Goal: Task Accomplishment & Management: Complete application form

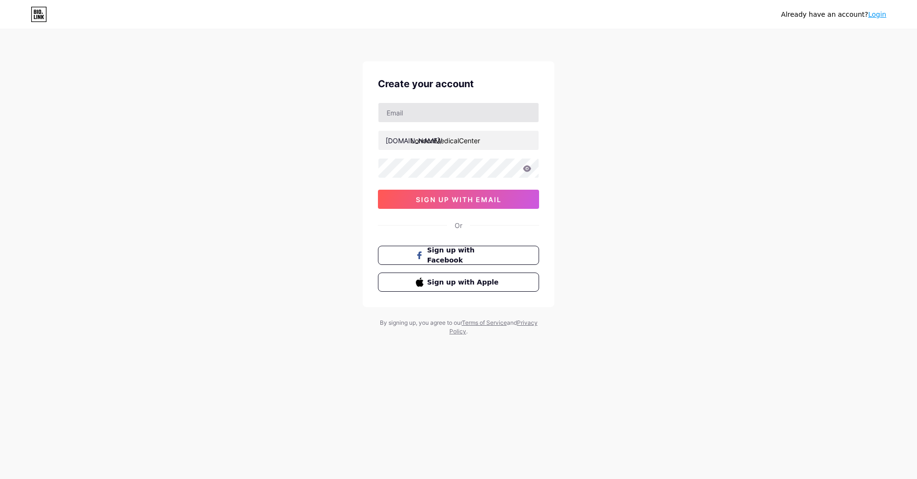
click at [390, 117] on input "text" at bounding box center [458, 112] width 160 height 19
click at [427, 121] on input "text" at bounding box center [458, 112] width 160 height 19
paste input "[EMAIL_ADDRESS][DOMAIN_NAME]"
click at [198, 149] on div "Already have an account? Login Create your account [EMAIL_ADDRESS][DOMAIN_NAME]…" at bounding box center [458, 183] width 917 height 367
click at [437, 140] on input "LondonMedicalCenter" at bounding box center [458, 140] width 160 height 19
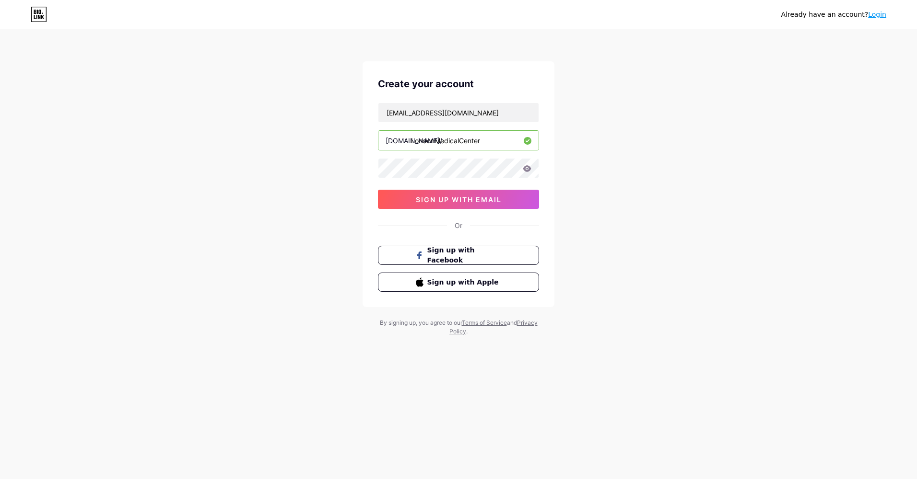
click at [437, 140] on input "LondonMedicalCenter" at bounding box center [458, 140] width 160 height 19
click at [447, 122] on div "[EMAIL_ADDRESS][DOMAIN_NAME]" at bounding box center [458, 113] width 161 height 20
click at [449, 113] on input "[EMAIL_ADDRESS][DOMAIN_NAME]" at bounding box center [458, 112] width 160 height 19
click at [455, 115] on input "[EMAIL_ADDRESS][DOMAIN_NAME]" at bounding box center [458, 112] width 160 height 19
paste input "londonphysiotherapywmc"
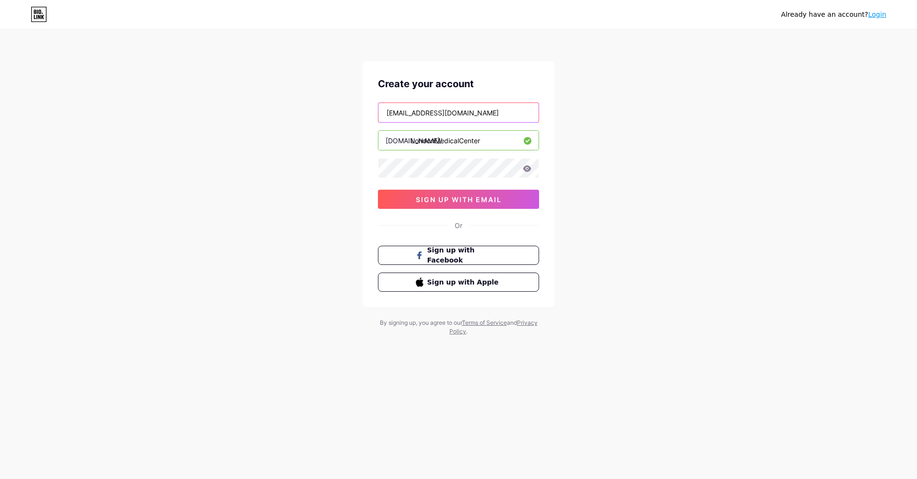
type input "[EMAIL_ADDRESS][DOMAIN_NAME]"
click at [681, 226] on div "Already have an account? Login Create your account [EMAIL_ADDRESS][DOMAIN_NAME]…" at bounding box center [458, 183] width 917 height 367
click at [450, 178] on div "[EMAIL_ADDRESS][DOMAIN_NAME] [DOMAIN_NAME]/ LondonMedicalCenter 0cAFcWeA7U500xS…" at bounding box center [458, 156] width 161 height 106
click at [449, 196] on span "sign up with email" at bounding box center [459, 200] width 86 height 8
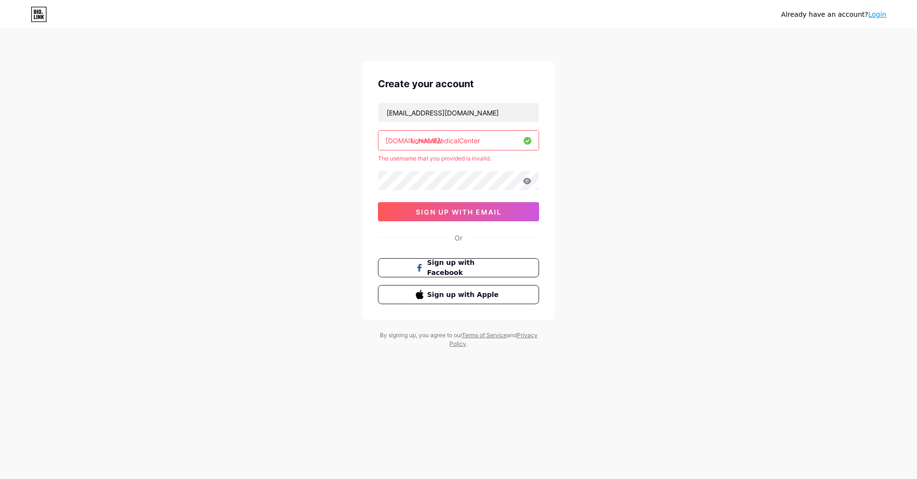
drag, startPoint x: 419, startPoint y: 146, endPoint x: 367, endPoint y: 144, distance: 51.8
click at [367, 144] on div "Create your account [EMAIL_ADDRESS][DOMAIN_NAME] [DOMAIN_NAME]/ LondonMedicalCe…" at bounding box center [458, 190] width 192 height 258
click at [427, 145] on input "LondonMedicalCenter" at bounding box center [458, 140] width 160 height 19
click at [436, 146] on input "LondonMedicalCenter" at bounding box center [458, 140] width 160 height 19
click at [499, 141] on input "LondonMedicalCenter" at bounding box center [458, 140] width 160 height 19
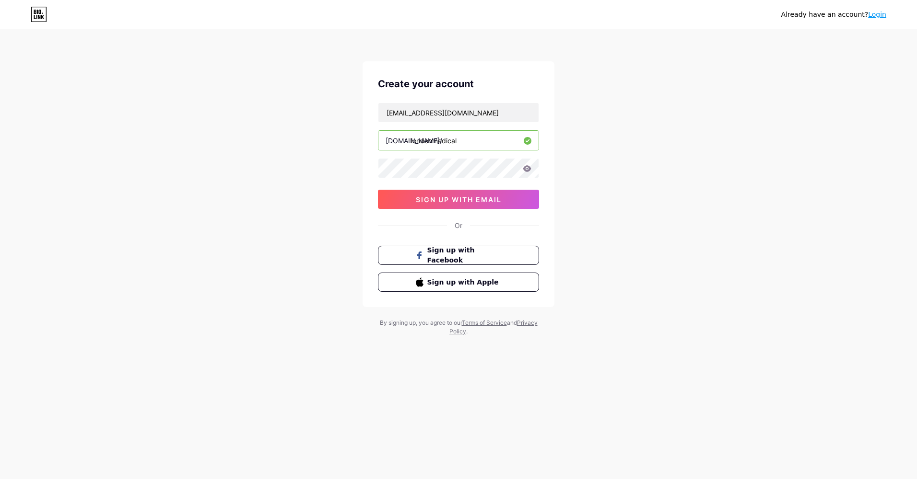
type input "londonmedical"
click at [521, 198] on button "sign up with email" at bounding box center [458, 199] width 161 height 19
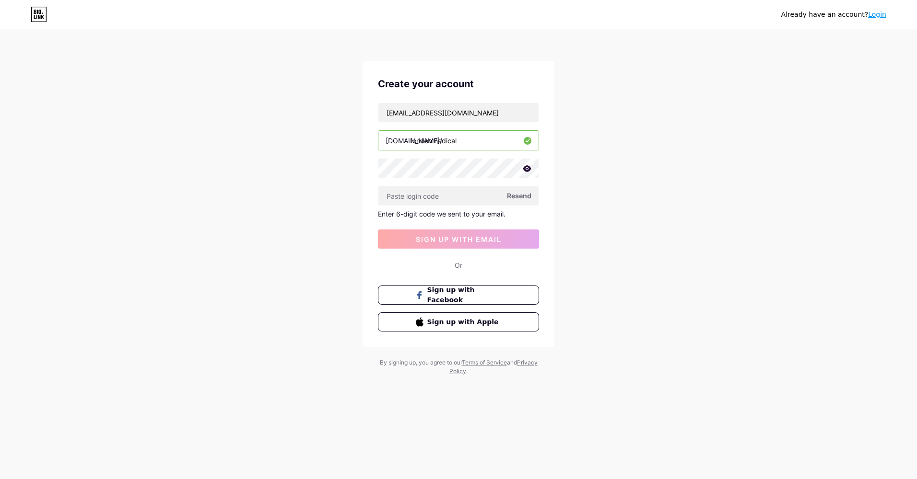
click at [652, 188] on div "Already have an account? Login Create your account [EMAIL_ADDRESS][DOMAIN_NAME]…" at bounding box center [458, 203] width 917 height 407
drag, startPoint x: 509, startPoint y: 116, endPoint x: 360, endPoint y: 117, distance: 149.1
click at [360, 117] on div "Already have an account? Login Create your account [EMAIL_ADDRESS][DOMAIN_NAME]…" at bounding box center [458, 203] width 917 height 407
click at [523, 195] on span "Resend" at bounding box center [519, 196] width 24 height 10
click at [464, 191] on input "text" at bounding box center [458, 195] width 160 height 19
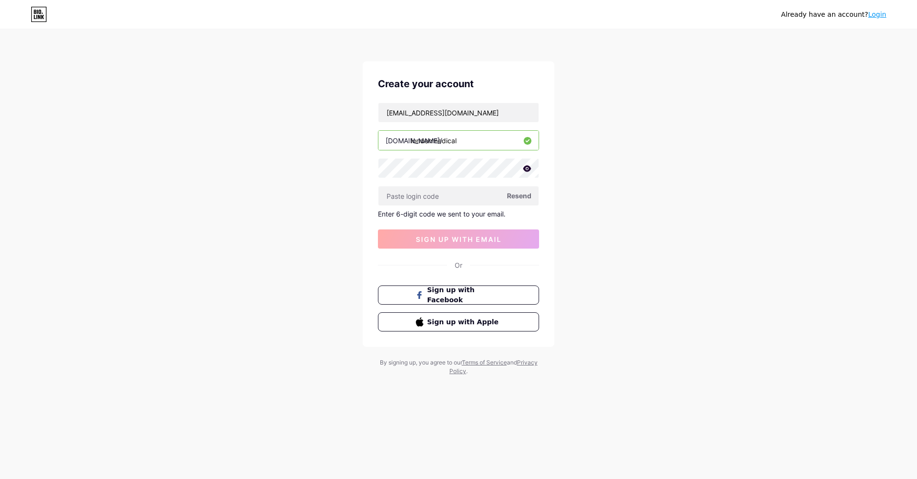
click at [707, 108] on div "Already have an account? Login Create your account [EMAIL_ADDRESS][DOMAIN_NAME]…" at bounding box center [458, 203] width 917 height 407
click at [493, 205] on input "text" at bounding box center [458, 195] width 160 height 19
paste input "484287"
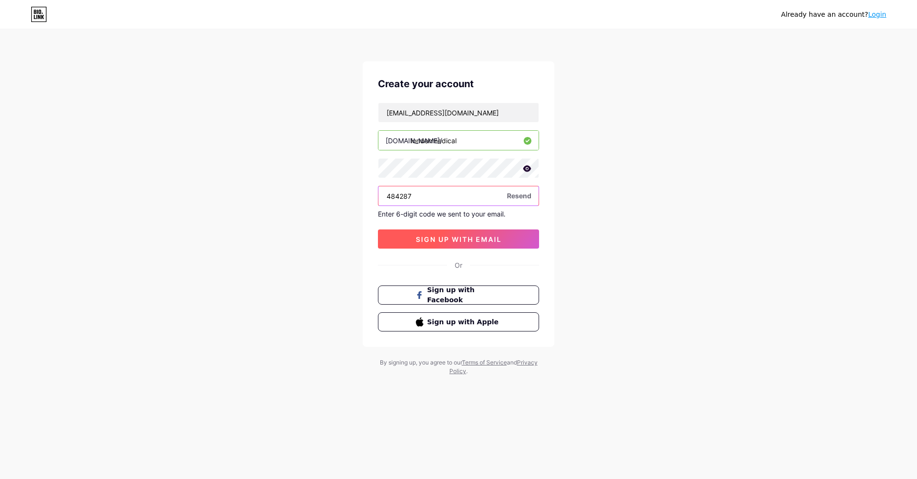
type input "484287"
click at [481, 242] on span "sign up with email" at bounding box center [459, 239] width 86 height 8
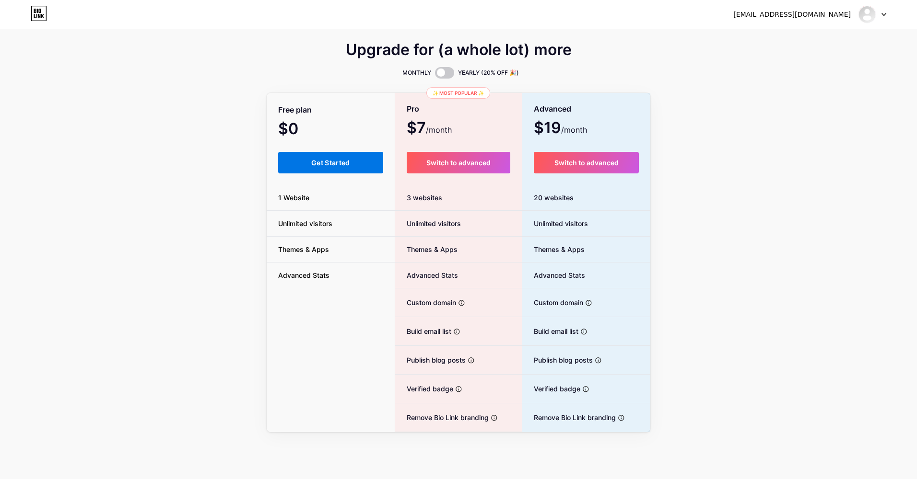
click at [346, 163] on span "Get Started" at bounding box center [330, 163] width 39 height 8
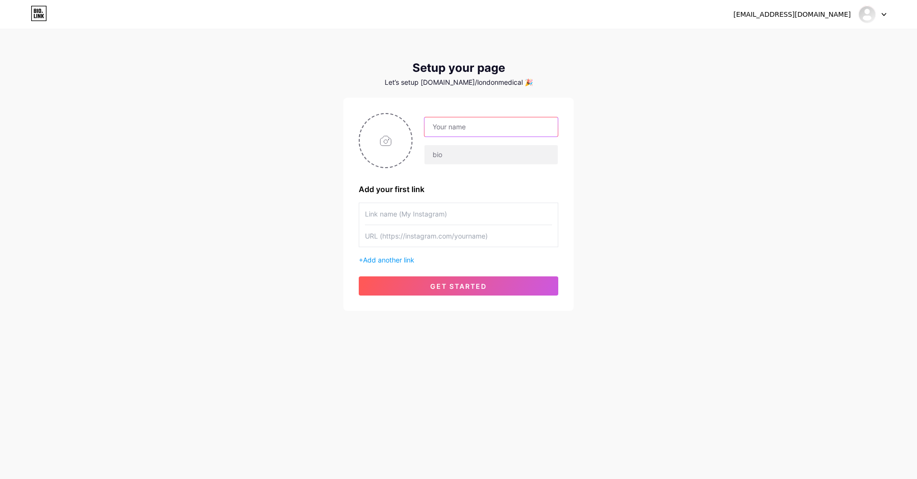
click at [463, 131] on input "text" at bounding box center [490, 126] width 133 height 19
paste input "[GEOGRAPHIC_DATA] مركز [GEOGRAPHIC_DATA]"
click at [473, 130] on input "[GEOGRAPHIC_DATA] مركز [GEOGRAPHIC_DATA]" at bounding box center [490, 126] width 133 height 19
type input "[GEOGRAPHIC_DATA] مركز [GEOGRAPHIC_DATA]"
click at [483, 147] on input "text" at bounding box center [490, 154] width 133 height 19
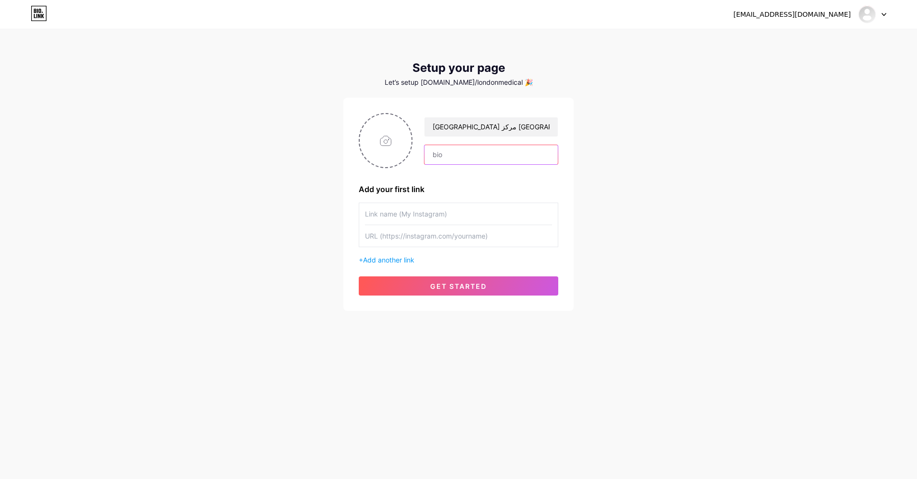
paste input "0568122191 / 065585299 📍Ajman"
type input "0568122191 / 065585299 📍Ajman"
click at [444, 213] on input "text" at bounding box center [458, 214] width 187 height 22
type input "Google Map Review"
click at [460, 249] on div "Google Map Review + Add another link" at bounding box center [458, 234] width 199 height 62
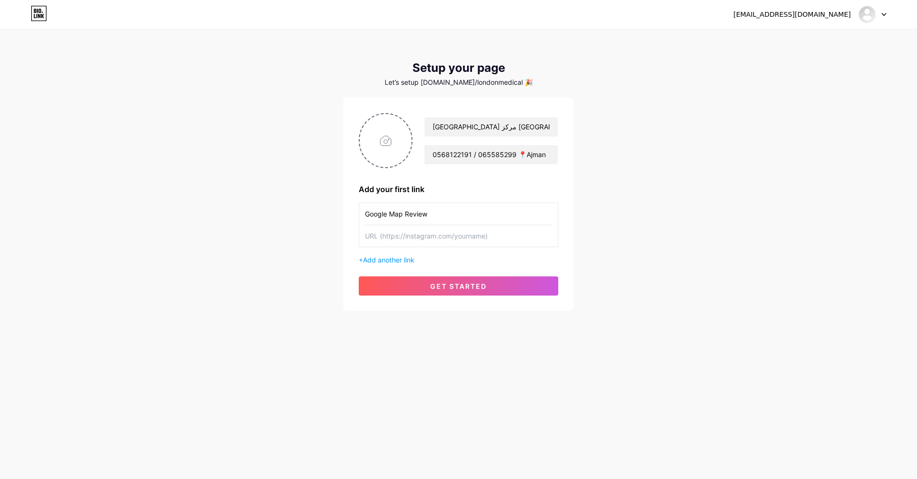
click at [461, 244] on input "text" at bounding box center [458, 236] width 187 height 22
paste input "[URL][DOMAIN_NAME]"
type input "[URL][DOMAIN_NAME]"
click at [439, 211] on input "Google Map Review" at bounding box center [458, 214] width 187 height 22
type input "Instgram Page"
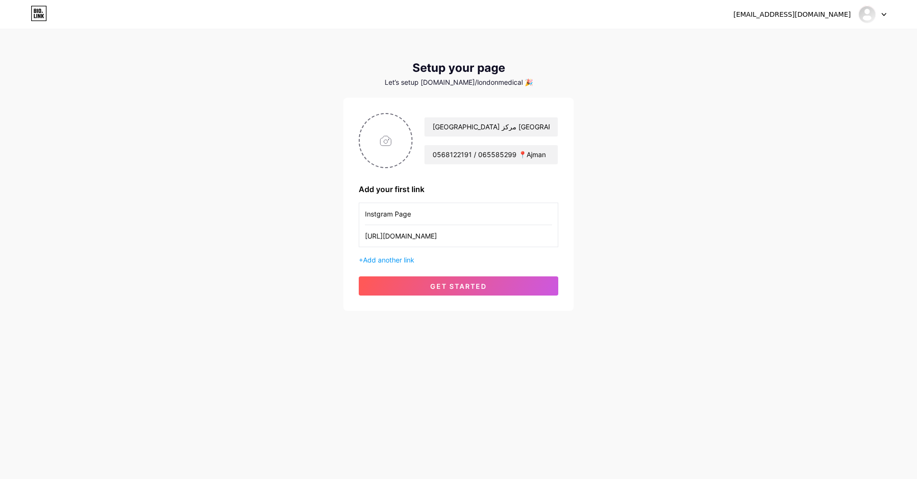
click at [396, 270] on div "[GEOGRAPHIC_DATA] / 065585299 📍Ajman Add your first link Instgram Page [URL][DO…" at bounding box center [458, 204] width 199 height 183
click at [396, 267] on div "[GEOGRAPHIC_DATA] / 065585299 📍Ajman Add your first link Instgram Page [URL][DO…" at bounding box center [458, 204] width 199 height 183
click at [396, 263] on span "Add another link" at bounding box center [388, 260] width 51 height 8
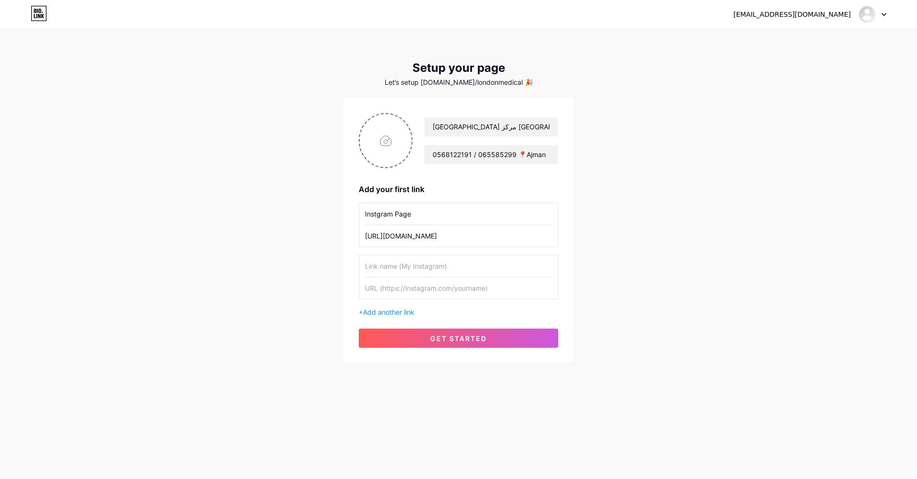
click at [408, 271] on input "text" at bounding box center [458, 267] width 187 height 22
paste input "Google Map Review"
type input "Google Map Review"
click at [436, 286] on input "text" at bounding box center [458, 289] width 187 height 22
paste input "[URL][DOMAIN_NAME]"
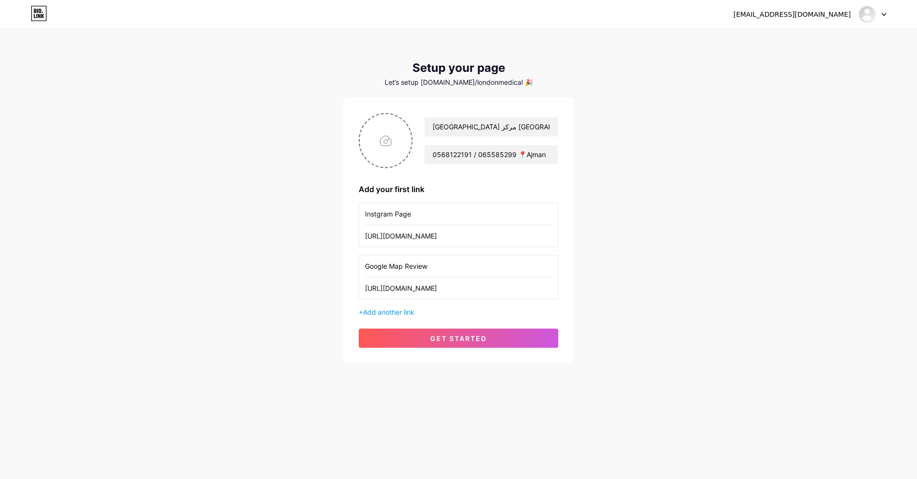
scroll to position [0, 81]
type input "[URL][DOMAIN_NAME]"
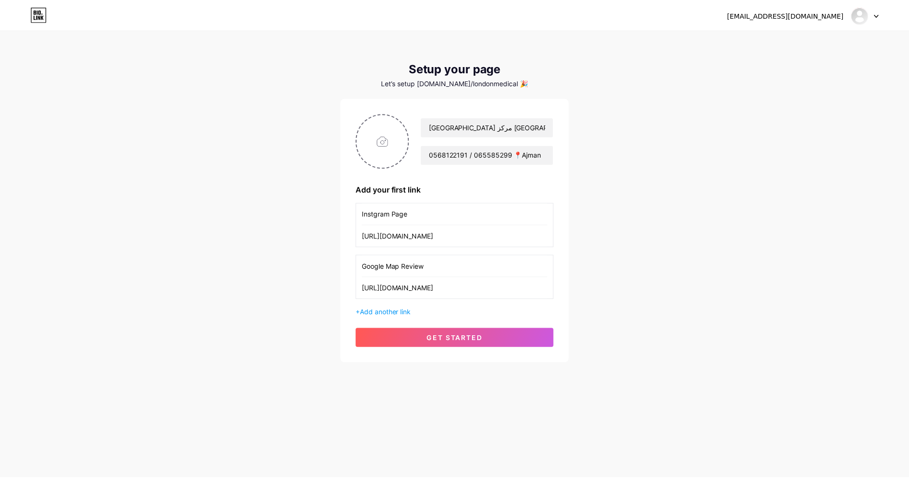
scroll to position [0, 0]
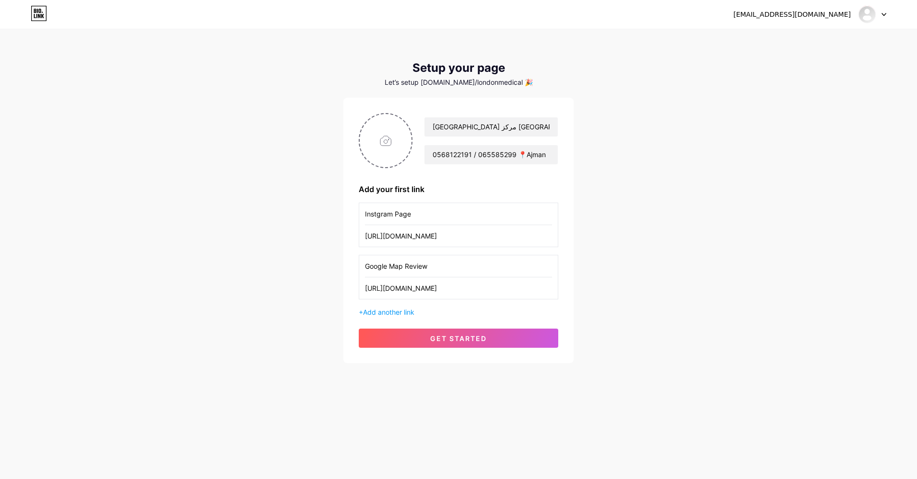
click at [384, 308] on div "+ Add another link" at bounding box center [458, 312] width 199 height 10
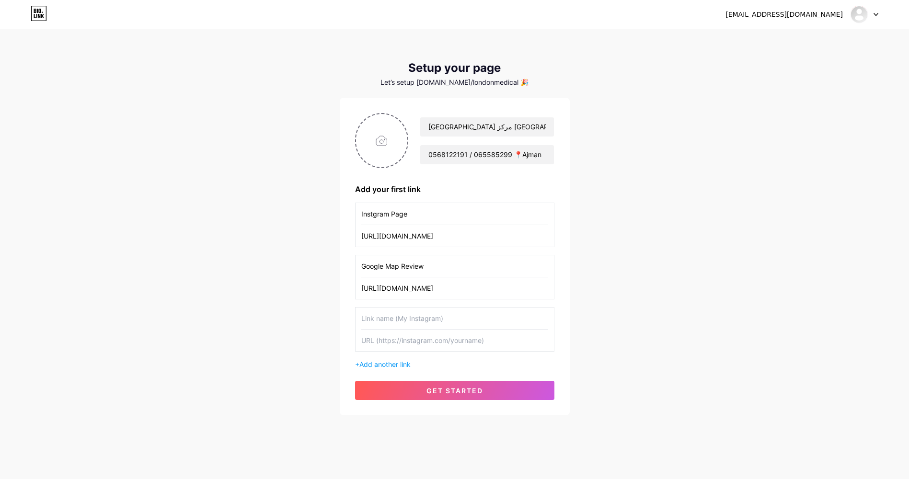
click at [448, 320] on input "text" at bounding box center [454, 319] width 187 height 22
click at [448, 340] on input "text" at bounding box center [454, 341] width 187 height 22
paste input "[URL][DOMAIN_NAME]"
type input "[URL][DOMAIN_NAME]"
click at [447, 326] on input "text" at bounding box center [454, 319] width 187 height 22
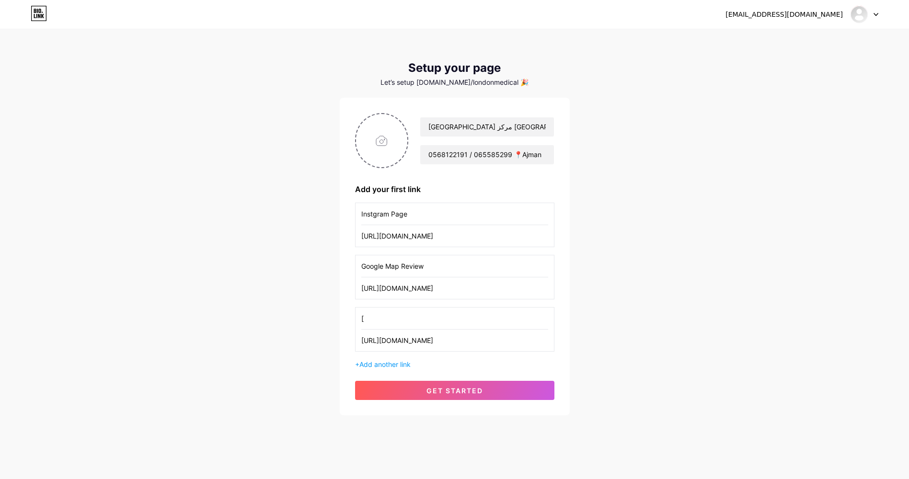
type input "[ؤ"
click at [439, 275] on input "Google Map Review" at bounding box center [454, 267] width 187 height 22
click at [436, 308] on input "text" at bounding box center [454, 319] width 187 height 22
paste input "Google Map Review"
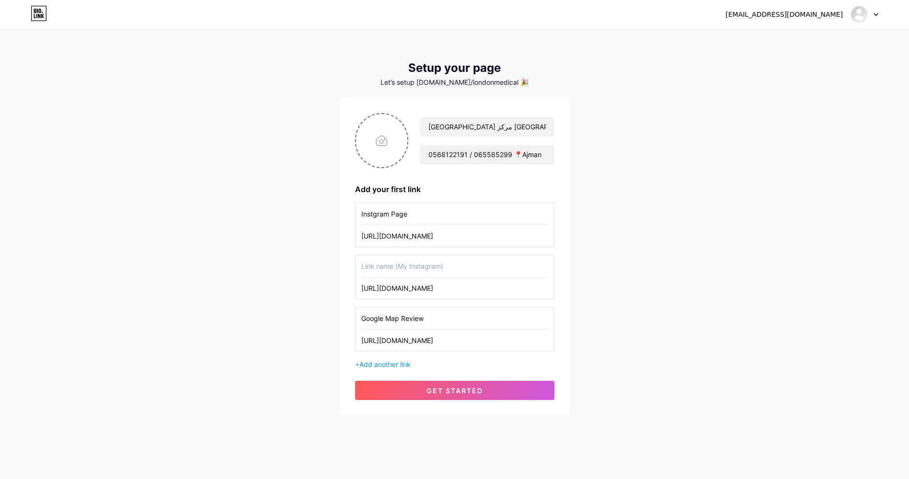
type input "Google Map Review"
click at [431, 292] on input "[URL][DOMAIN_NAME]" at bounding box center [454, 289] width 187 height 22
click at [521, 339] on input "[URL][DOMAIN_NAME]" at bounding box center [454, 341] width 187 height 22
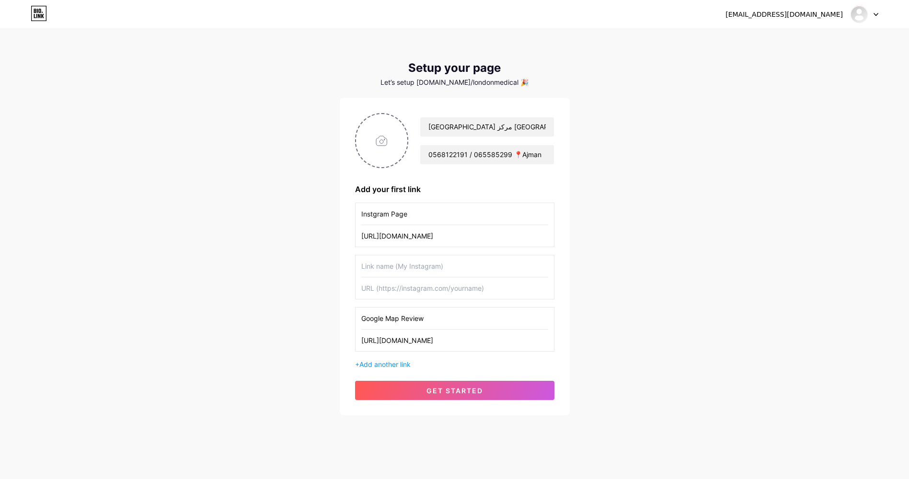
paste input "[URL][DOMAIN_NAME]"
drag, startPoint x: 360, startPoint y: 342, endPoint x: 176, endPoint y: 343, distance: 183.6
click at [176, 343] on div "[EMAIL_ADDRESS][DOMAIN_NAME] Dashboard Logout Setup your page Let’s setup [DOMA…" at bounding box center [454, 223] width 909 height 446
click at [503, 343] on input "[URL][DOMAIN_NAME][DOMAIN_NAME]" at bounding box center [454, 341] width 187 height 22
click at [498, 343] on input "[URL][DOMAIN_NAME][DOMAIN_NAME]" at bounding box center [454, 341] width 187 height 22
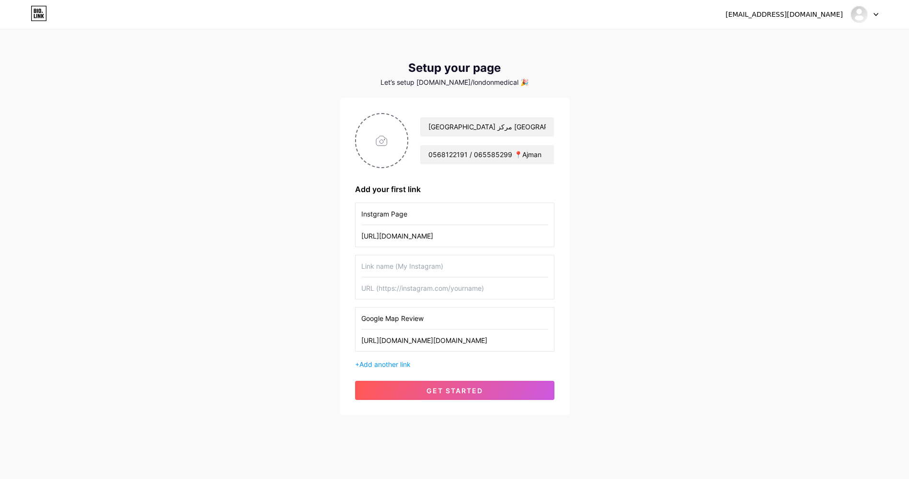
drag, startPoint x: 500, startPoint y: 343, endPoint x: 225, endPoint y: 332, distance: 274.5
click at [225, 332] on div "[EMAIL_ADDRESS][DOMAIN_NAME] Dashboard Logout Setup your page Let’s setup [DOMA…" at bounding box center [454, 223] width 909 height 446
type input "[URL][DOMAIN_NAME]"
click at [391, 286] on input "text" at bounding box center [454, 289] width 187 height 22
paste input "[URL][DOMAIN_NAME]"
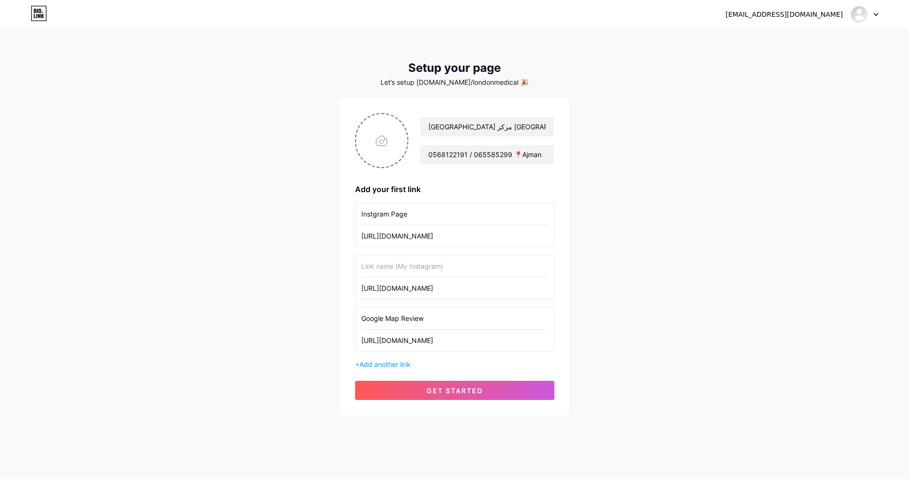
type input "[URL][DOMAIN_NAME]"
click at [403, 269] on input "text" at bounding box center [454, 267] width 187 height 22
type input "Facebook Page"
click at [376, 146] on input "file" at bounding box center [382, 140] width 52 height 53
type input "C:\fakepath\529823663_634808576310018_6393261270843794882_n.jpg"
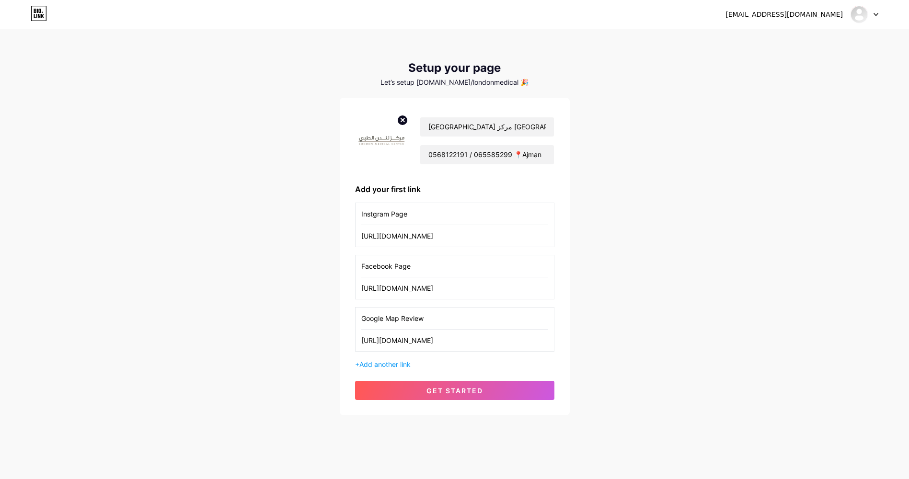
click at [501, 179] on div "[GEOGRAPHIC_DATA] / 065585299 📍Ajman Add your first link Instgram Page [URL][DO…" at bounding box center [454, 256] width 199 height 287
click at [459, 390] on span "get started" at bounding box center [455, 391] width 57 height 8
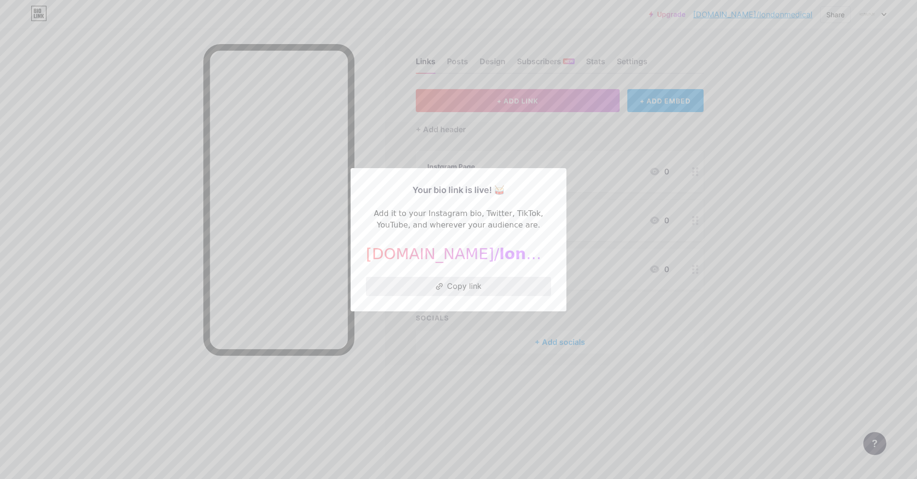
click at [468, 289] on button "Copy link" at bounding box center [458, 286] width 185 height 19
click at [712, 269] on div at bounding box center [458, 239] width 917 height 479
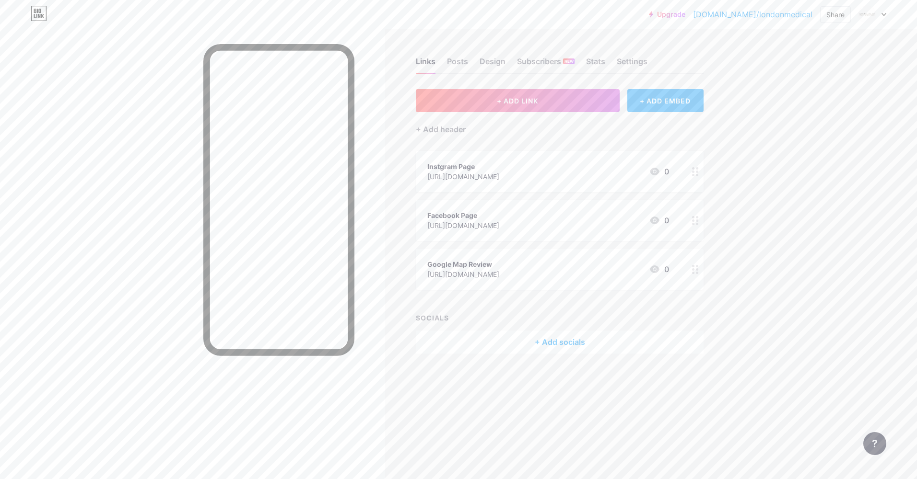
click at [674, 104] on div "+ ADD EMBED" at bounding box center [665, 100] width 76 height 23
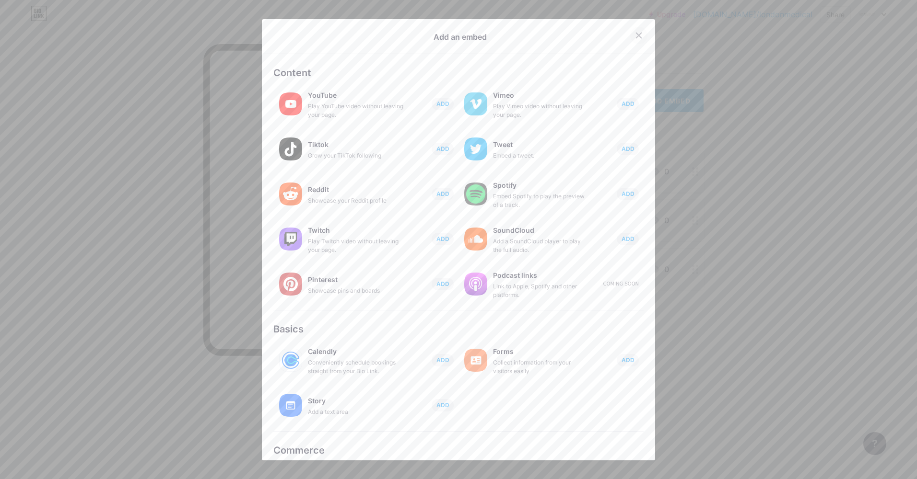
click at [635, 36] on icon at bounding box center [639, 36] width 8 height 8
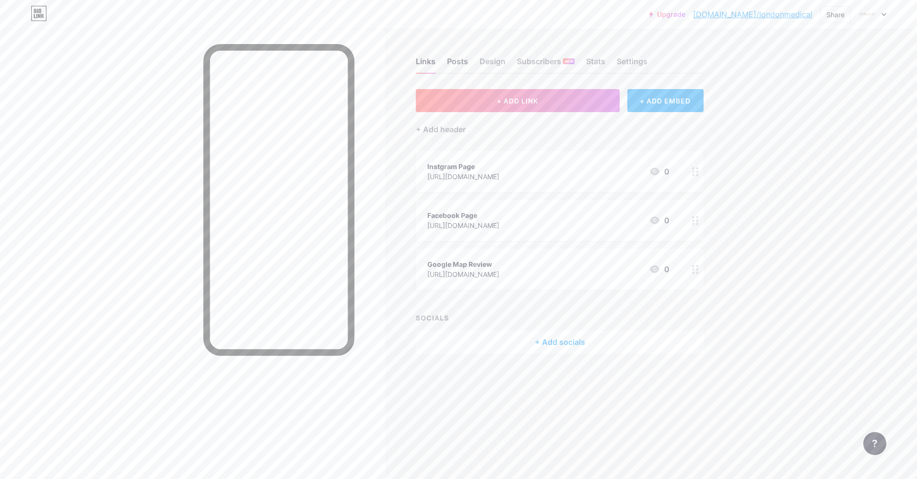
click at [463, 61] on div "Posts" at bounding box center [457, 64] width 21 height 17
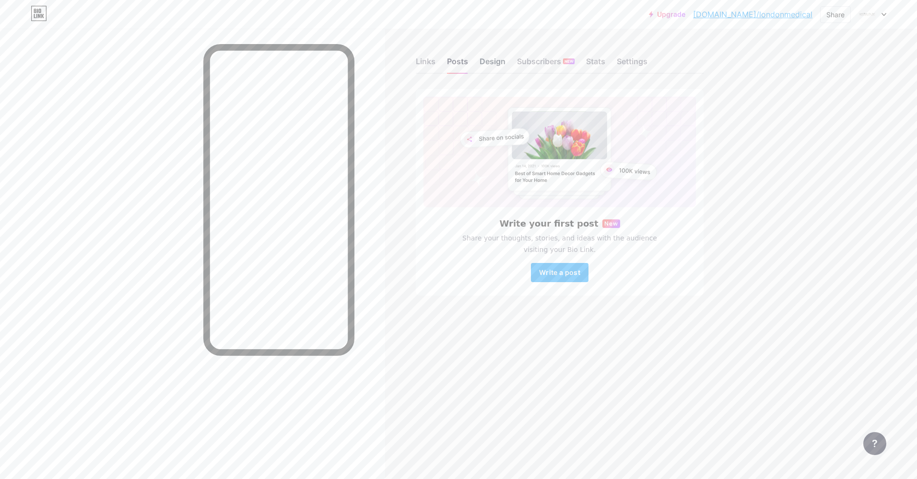
click at [482, 68] on div "Design" at bounding box center [492, 64] width 26 height 17
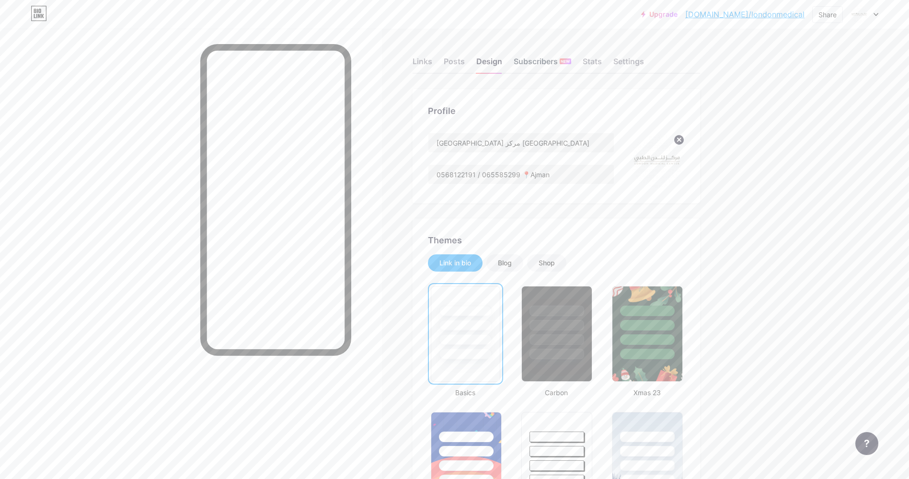
click at [540, 62] on div "Subscribers NEW" at bounding box center [543, 64] width 58 height 17
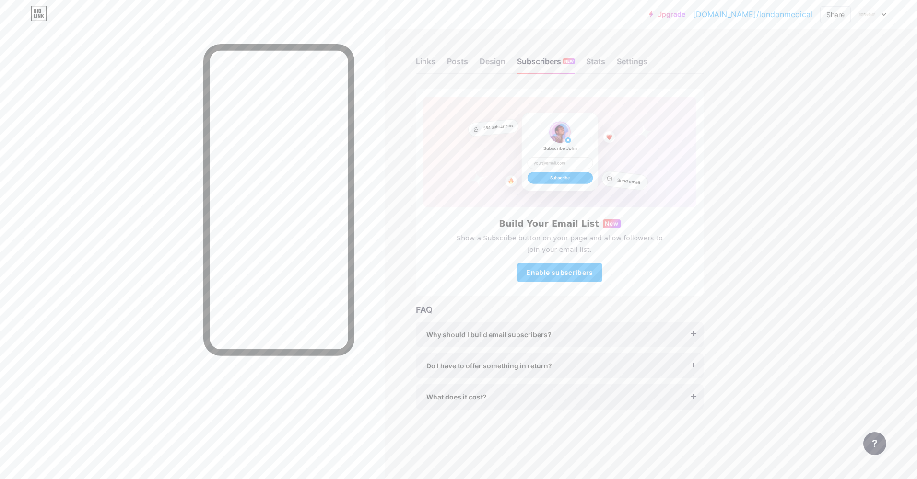
click at [552, 330] on div "Why should I build email subscribers?" at bounding box center [559, 335] width 267 height 10
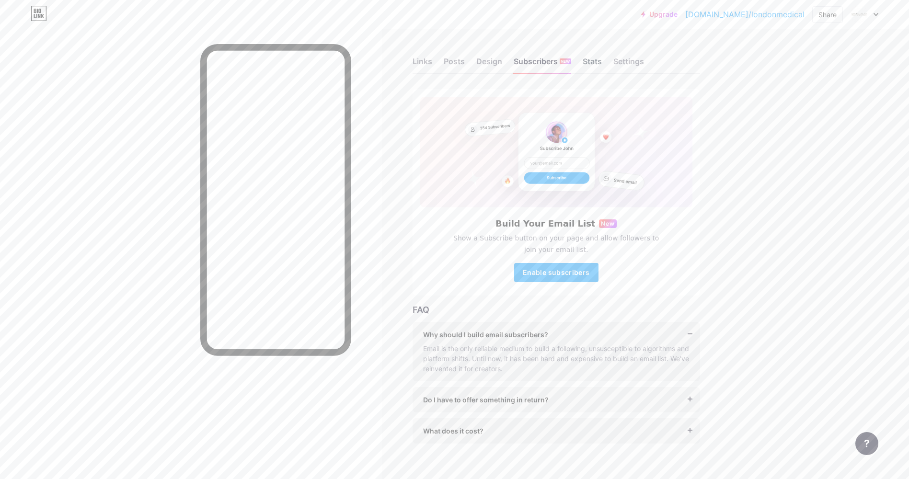
click at [587, 65] on div "Stats" at bounding box center [592, 64] width 19 height 17
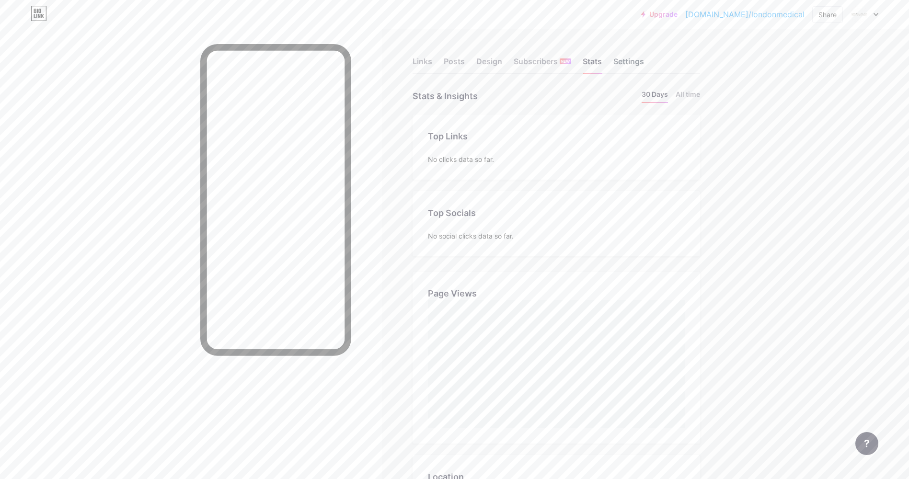
scroll to position [479, 909]
click at [637, 68] on div "Settings" at bounding box center [629, 64] width 31 height 17
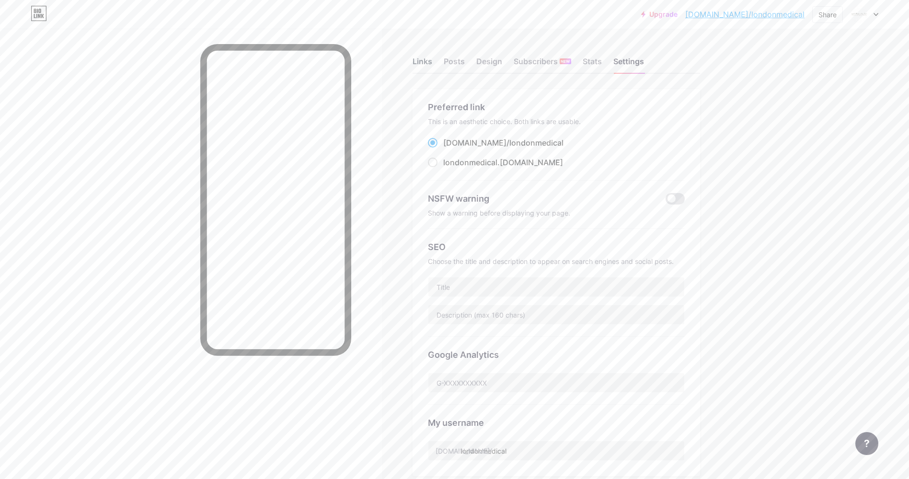
click at [430, 67] on div "Links" at bounding box center [423, 64] width 20 height 17
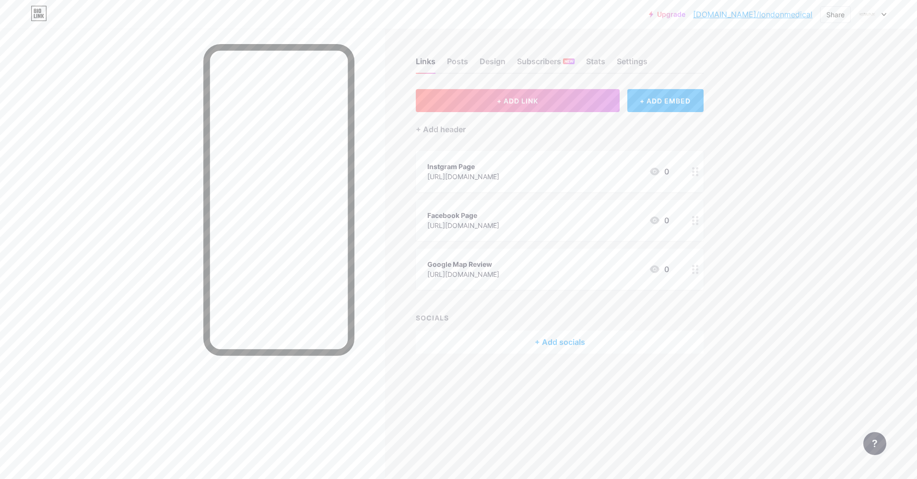
click at [421, 55] on div "Links Posts Design Subscribers NEW Stats Settings" at bounding box center [560, 57] width 288 height 34
click at [421, 58] on div "Links" at bounding box center [426, 64] width 20 height 17
